Goal: Use online tool/utility: Utilize a website feature to perform a specific function

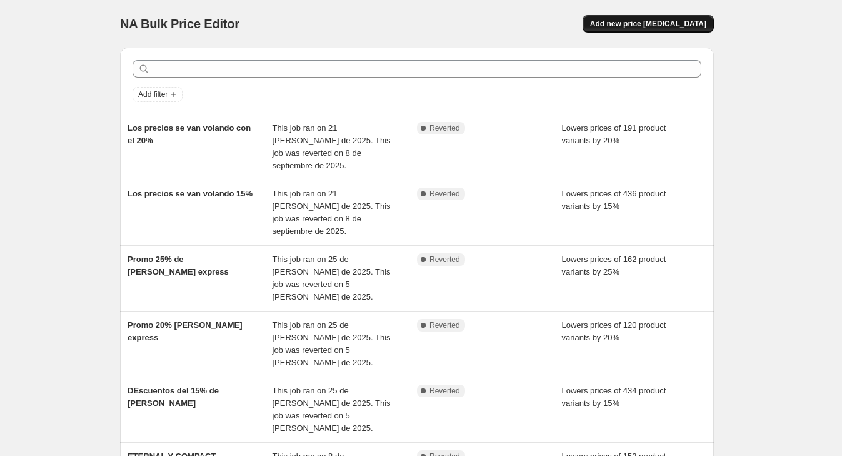
click at [646, 21] on span "Add new price [MEDICAL_DATA]" at bounding box center [648, 24] width 116 height 10
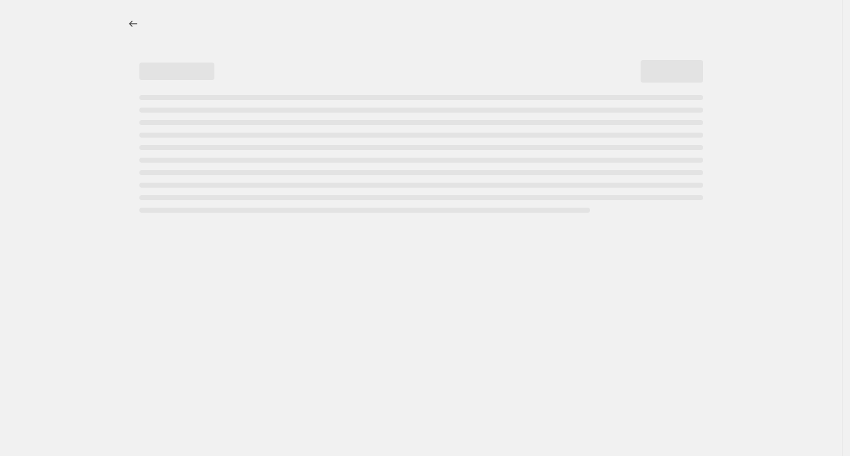
select select "percentage"
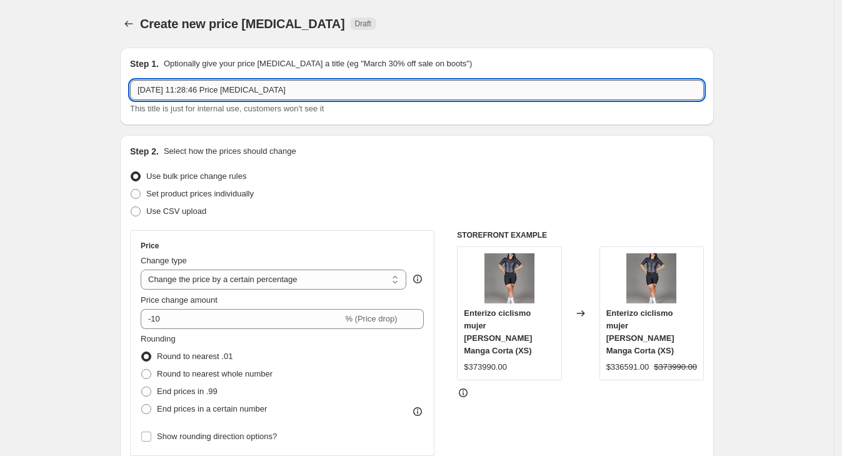
click at [239, 88] on input "[DATE] 11:28:46 Price [MEDICAL_DATA]" at bounding box center [417, 90] width 574 height 20
type input "Eternal - compact - navi y tin"
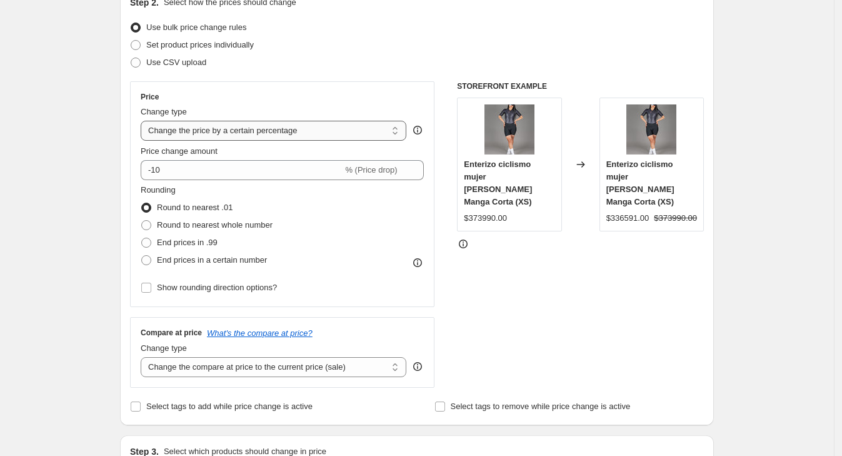
scroll to position [234, 0]
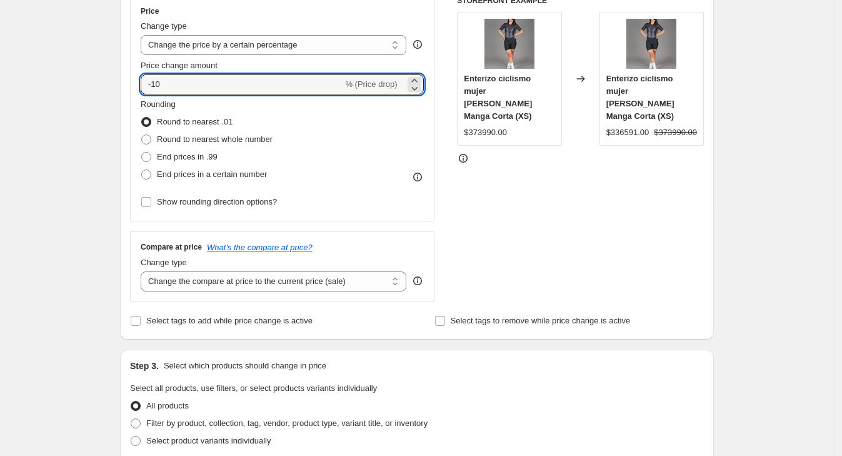
drag, startPoint x: 206, startPoint y: 83, endPoint x: -109, endPoint y: 69, distance: 316.1
type input "-20"
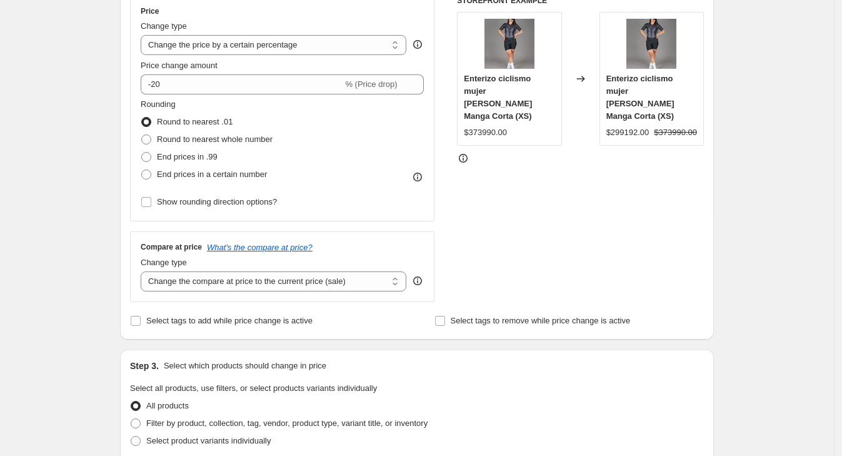
click at [85, 153] on div "Create new price [MEDICAL_DATA]. This page is ready Create new price [MEDICAL_D…" at bounding box center [417, 401] width 834 height 1270
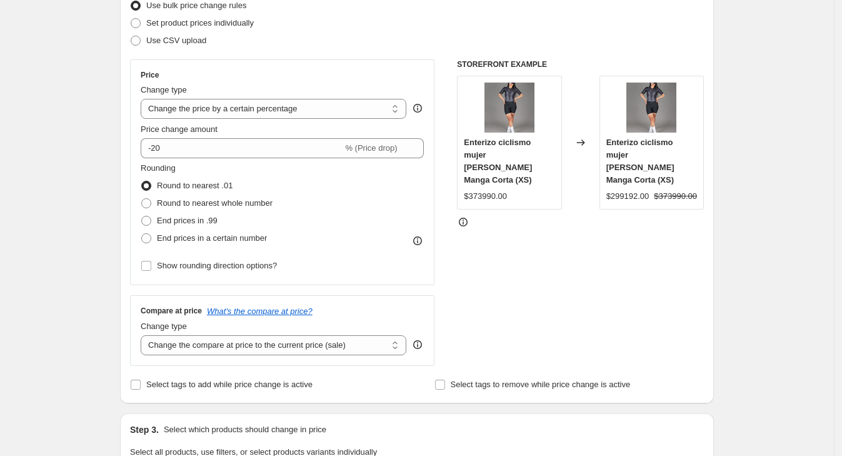
scroll to position [156, 0]
